Goal: Book appointment/travel/reservation

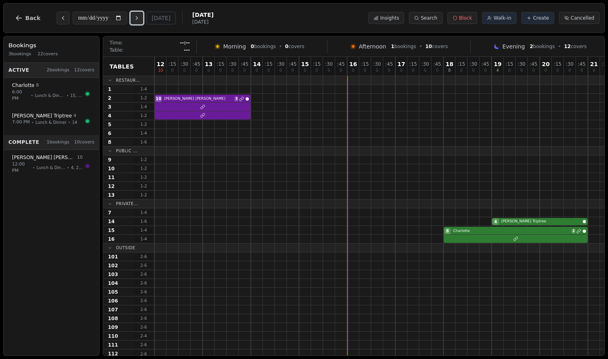
click at [140, 16] on icon "Next day" at bounding box center [137, 18] width 6 height 6
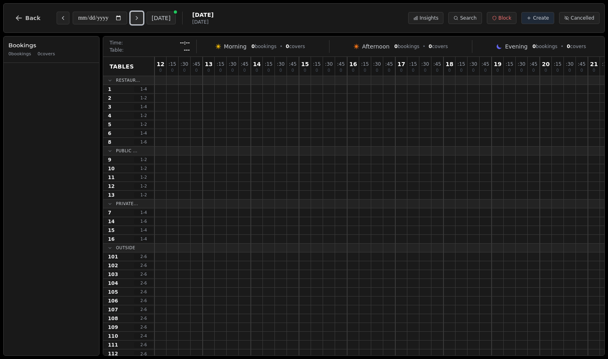
click at [140, 16] on icon "Next day" at bounding box center [137, 18] width 6 height 6
type input "**********"
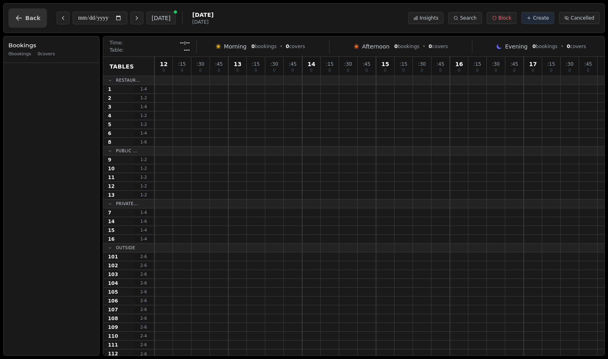
click at [22, 18] on icon "button" at bounding box center [19, 18] width 8 height 8
